Goal: Communication & Community: Answer question/provide support

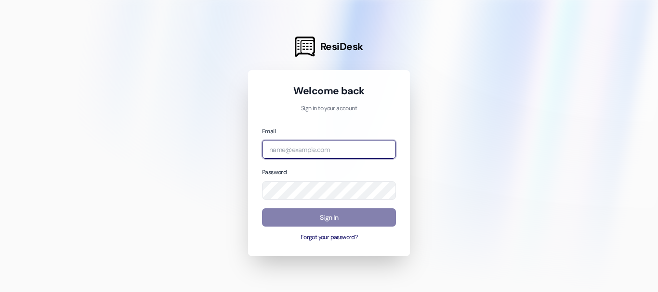
click at [292, 151] on input "email" at bounding box center [329, 149] width 134 height 19
click at [344, 155] on input "email" at bounding box center [329, 149] width 134 height 19
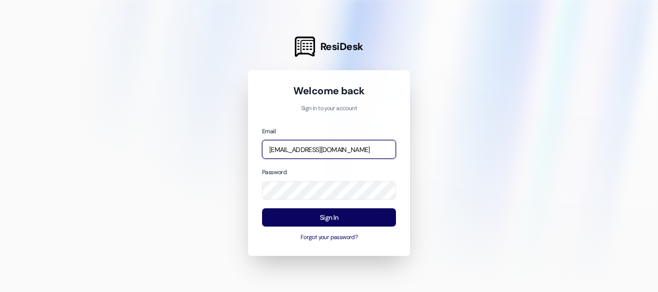
click at [348, 152] on input "[EMAIL_ADDRESS][DOMAIN_NAME]" at bounding box center [329, 149] width 134 height 19
type input "[EMAIL_ADDRESS][DOMAIN_NAME]"
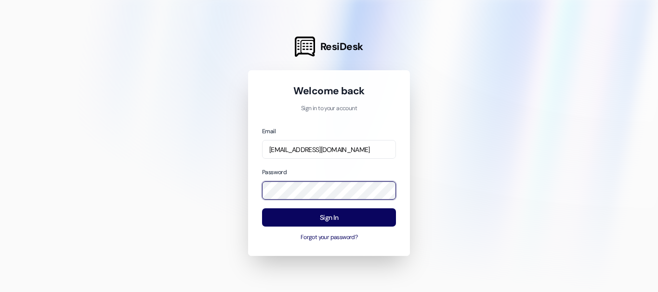
click at [233, 191] on div "ResiDesk Welcome back Sign in to your account Email [EMAIL_ADDRESS][DOMAIN_NAME…" at bounding box center [329, 146] width 658 height 292
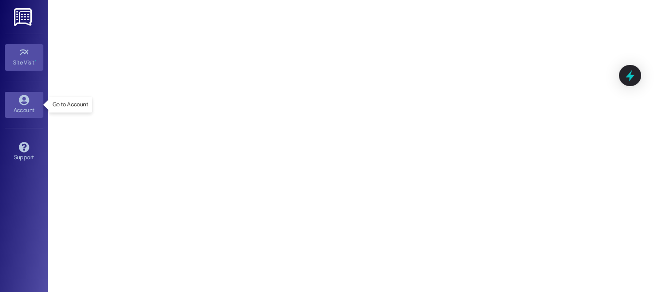
click at [24, 108] on div "Account" at bounding box center [24, 110] width 48 height 10
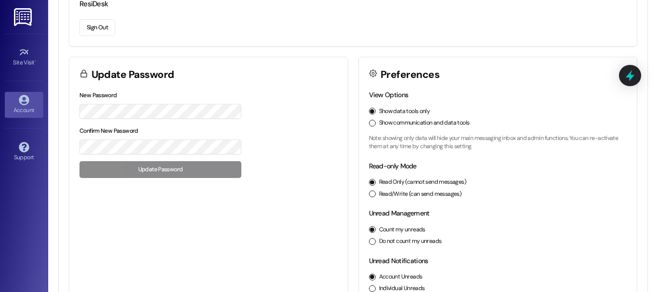
scroll to position [181, 0]
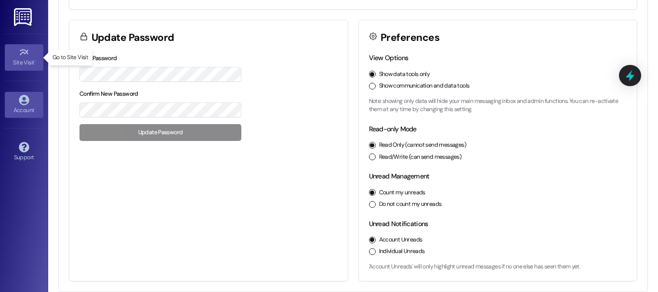
click at [30, 64] on div "Site Visit •" at bounding box center [24, 63] width 48 height 10
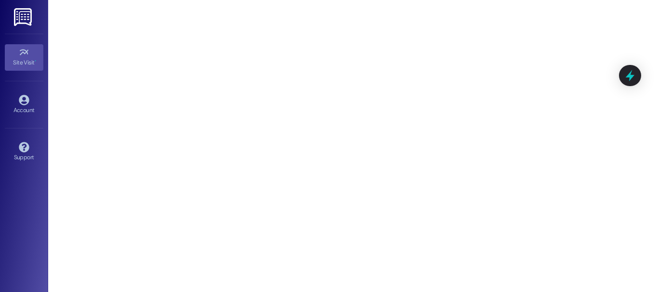
click at [28, 14] on img at bounding box center [24, 17] width 20 height 18
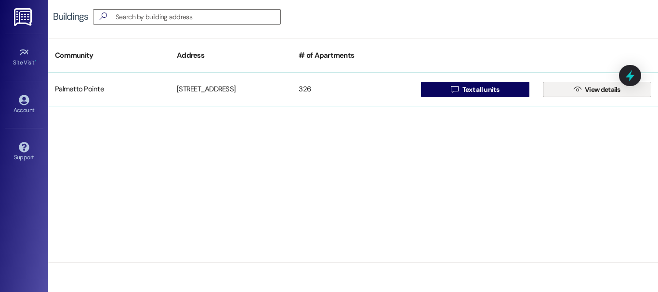
click at [576, 91] on icon "" at bounding box center [576, 90] width 7 height 8
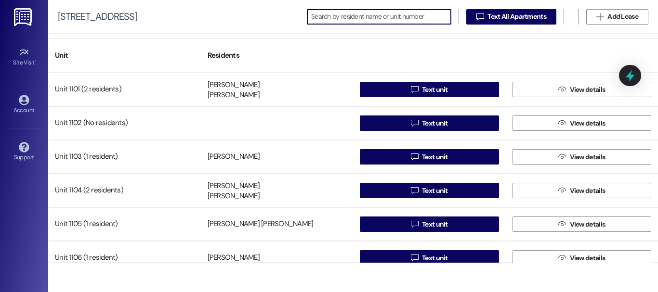
drag, startPoint x: 264, startPoint y: 273, endPoint x: 253, endPoint y: 273, distance: 11.6
click at [257, 273] on div "Unit Residents Unit 1101 (2 residents) [PERSON_NAME] [PERSON_NAME]  Text unit …" at bounding box center [352, 163] width 609 height 259
drag, startPoint x: 386, startPoint y: 49, endPoint x: 207, endPoint y: 53, distance: 178.2
click at [427, 20] on input at bounding box center [387, 16] width 126 height 13
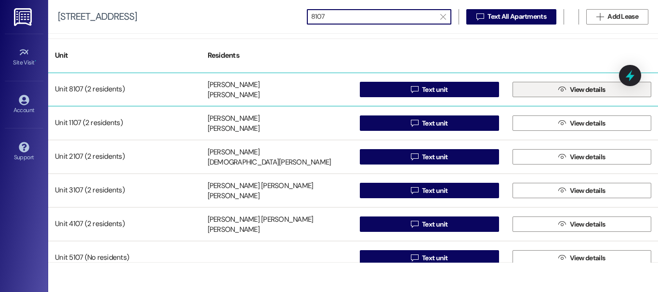
type input "8107"
click at [602, 91] on span "View details" at bounding box center [588, 90] width 36 height 10
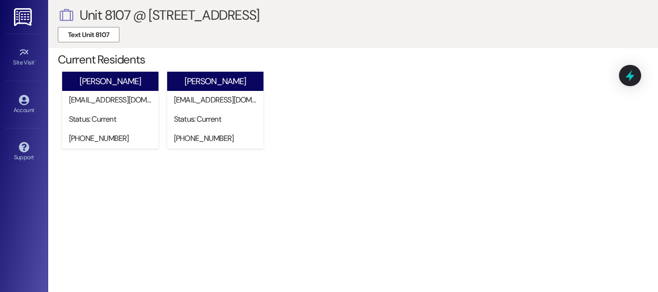
click at [21, 21] on img at bounding box center [24, 17] width 20 height 18
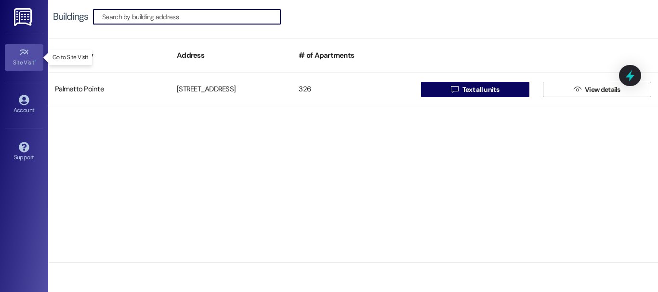
click at [18, 68] on link "Site Visit •" at bounding box center [24, 57] width 39 height 26
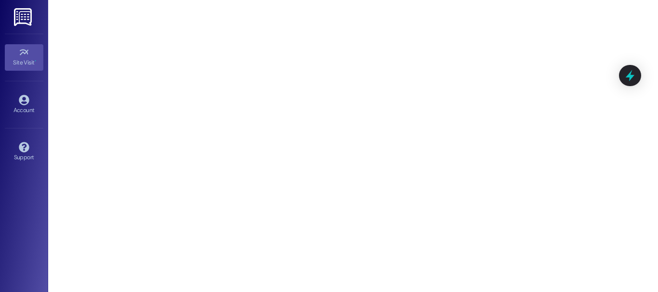
click at [26, 15] on img at bounding box center [24, 17] width 20 height 18
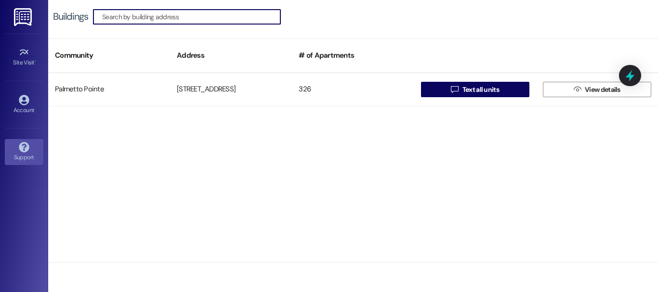
click at [26, 150] on icon at bounding box center [24, 147] width 10 height 10
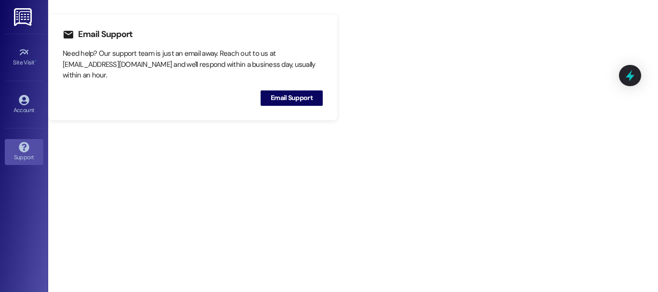
click at [20, 9] on img at bounding box center [24, 17] width 20 height 18
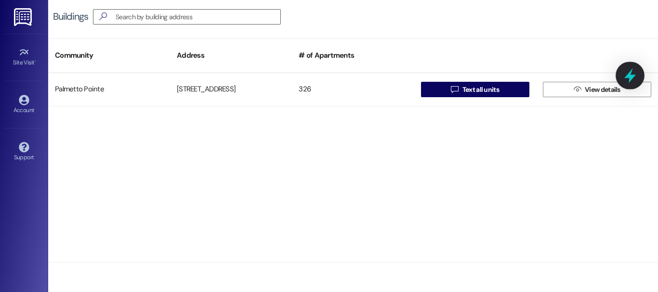
click at [628, 76] on icon at bounding box center [630, 75] width 12 height 15
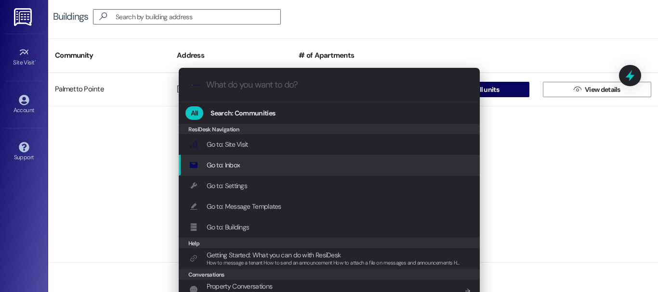
click at [238, 160] on span "Go to: Inbox" at bounding box center [224, 165] width 34 height 11
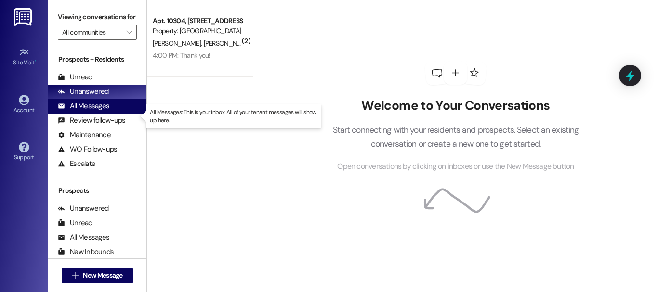
click at [100, 111] on div "All Messages" at bounding box center [84, 106] width 52 height 10
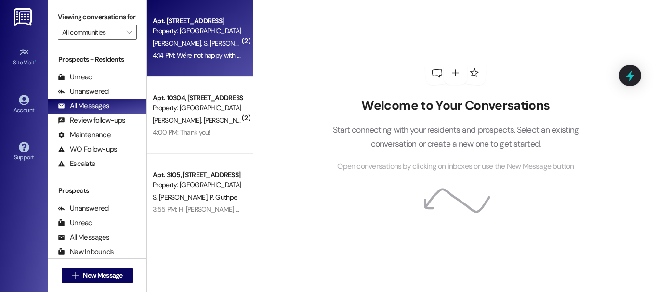
click at [199, 34] on div "Property: [GEOGRAPHIC_DATA]" at bounding box center [197, 31] width 89 height 10
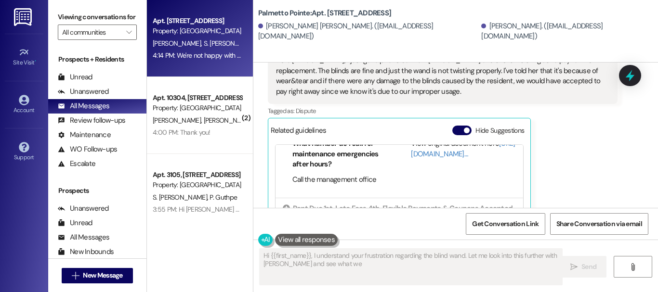
scroll to position [2204, 0]
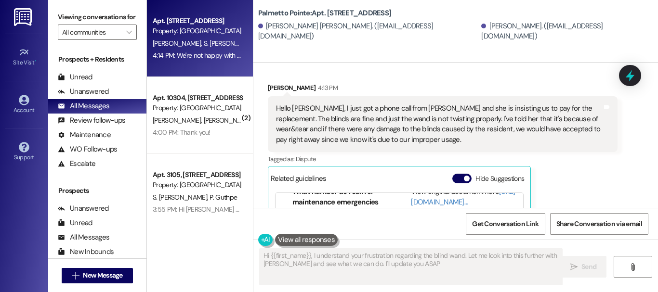
type textarea "Hi {{first_name}}, I understand your frustration regarding the blind wand. Let …"
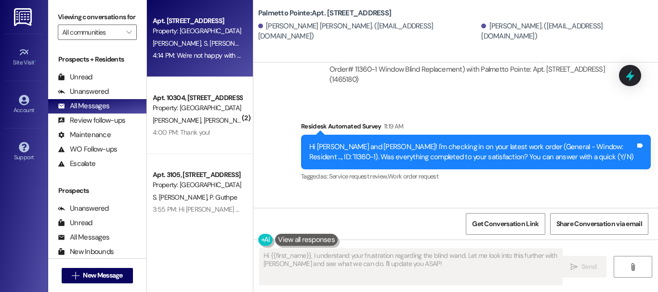
scroll to position [1444, 0]
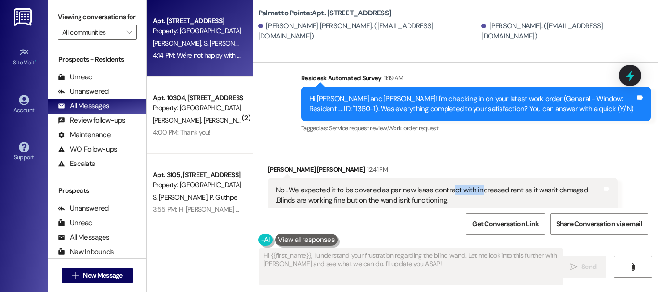
drag, startPoint x: 464, startPoint y: 167, endPoint x: 517, endPoint y: 167, distance: 52.5
click at [497, 185] on div "No . We expected it to be covered as per new lease contract with increased rent…" at bounding box center [439, 195] width 326 height 21
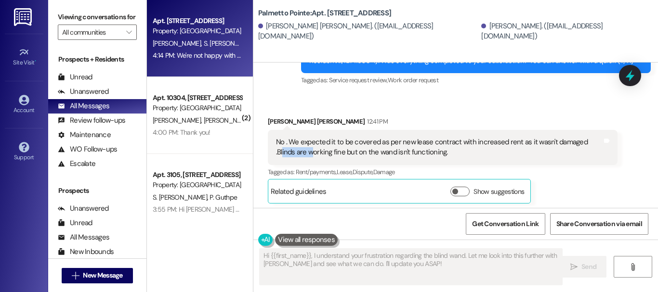
drag, startPoint x: 280, startPoint y: 129, endPoint x: 318, endPoint y: 130, distance: 38.0
click at [318, 137] on div "No . We expected it to be covered as per new lease contract with increased rent…" at bounding box center [439, 147] width 326 height 21
drag, startPoint x: 374, startPoint y: 133, endPoint x: 325, endPoint y: 132, distance: 48.1
click at [327, 137] on div "No . We expected it to be covered as per new lease contract with increased rent…" at bounding box center [439, 147] width 326 height 21
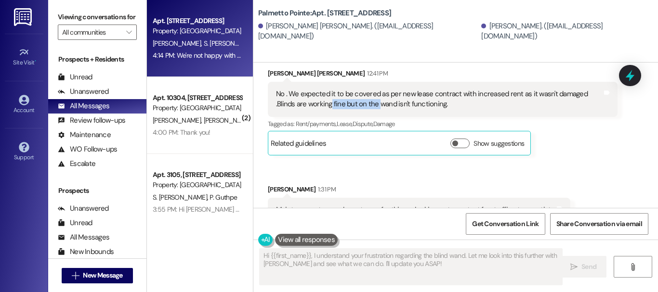
scroll to position [1589, 0]
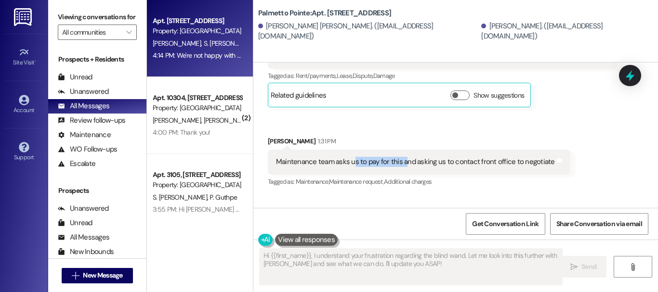
drag, startPoint x: 366, startPoint y: 143, endPoint x: 415, endPoint y: 142, distance: 49.6
click at [413, 157] on div "Maintenance team asks us to pay for this and asking us to contact front office …" at bounding box center [415, 162] width 279 height 10
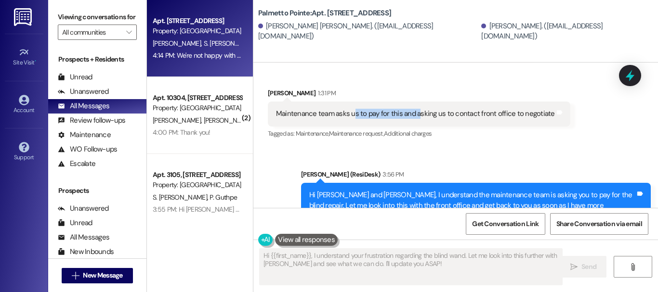
scroll to position [1685, 0]
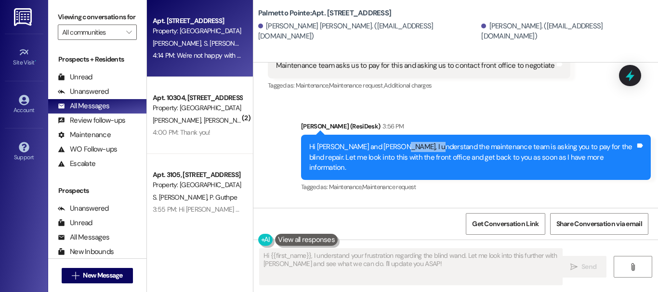
drag, startPoint x: 429, startPoint y: 127, endPoint x: 504, endPoint y: 123, distance: 74.7
click at [457, 142] on div "Hi [PERSON_NAME] and [PERSON_NAME], I understand the maintenance team is asking…" at bounding box center [472, 157] width 326 height 31
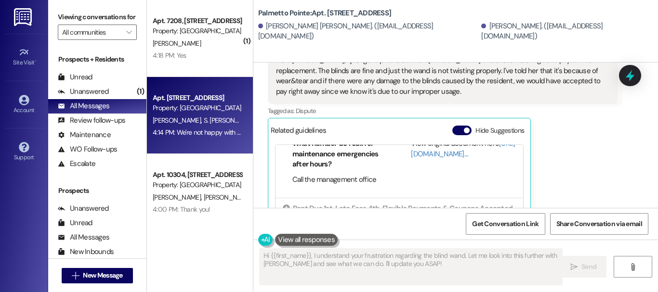
scroll to position [47, 0]
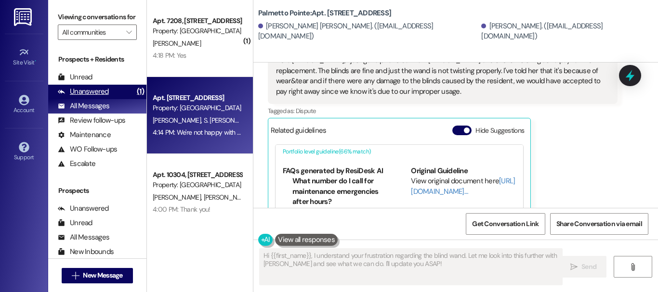
click at [87, 97] on div "Unanswered" at bounding box center [83, 92] width 51 height 10
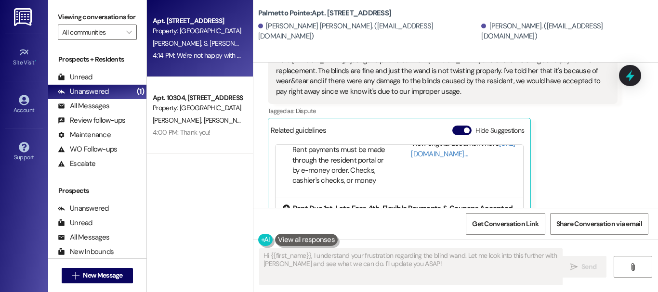
scroll to position [2349, 0]
